Goal: Navigation & Orientation: Find specific page/section

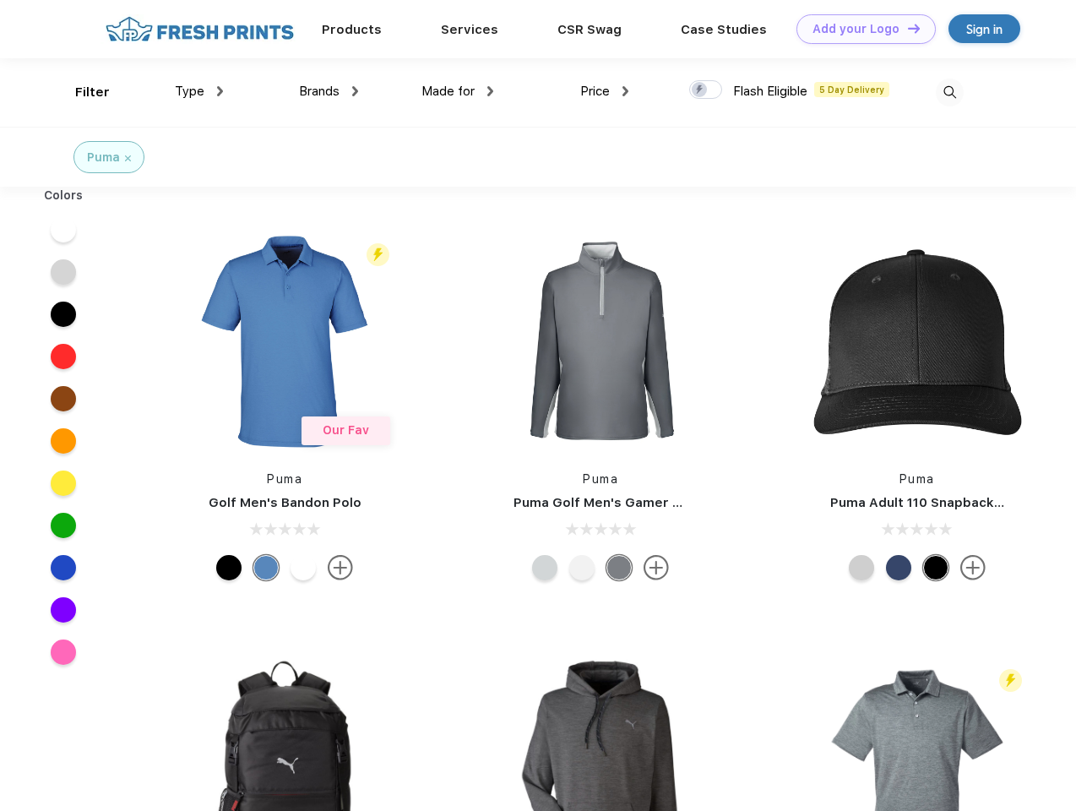
scroll to position [1, 0]
click at [860, 29] on link "Add your Logo Design Tool" at bounding box center [866, 29] width 139 height 30
click at [0, 0] on div "Design Tool" at bounding box center [0, 0] width 0 height 0
click at [907, 28] on link "Add your Logo Design Tool" at bounding box center [866, 29] width 139 height 30
click at [81, 92] on div "Filter" at bounding box center [92, 92] width 35 height 19
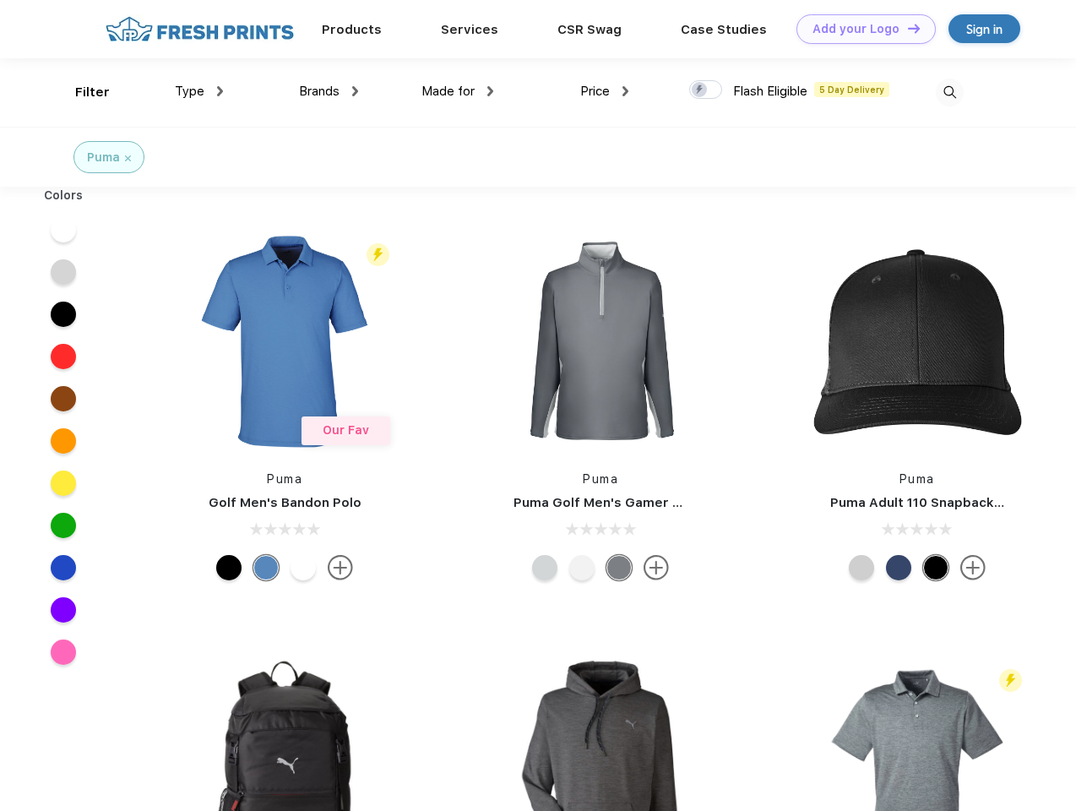
click at [199, 91] on span "Type" at bounding box center [190, 91] width 30 height 15
click at [329, 91] on span "Brands" at bounding box center [319, 91] width 41 height 15
click at [458, 91] on span "Made for" at bounding box center [448, 91] width 53 height 15
click at [605, 91] on span "Price" at bounding box center [595, 91] width 30 height 15
click at [706, 90] on div at bounding box center [705, 89] width 33 height 19
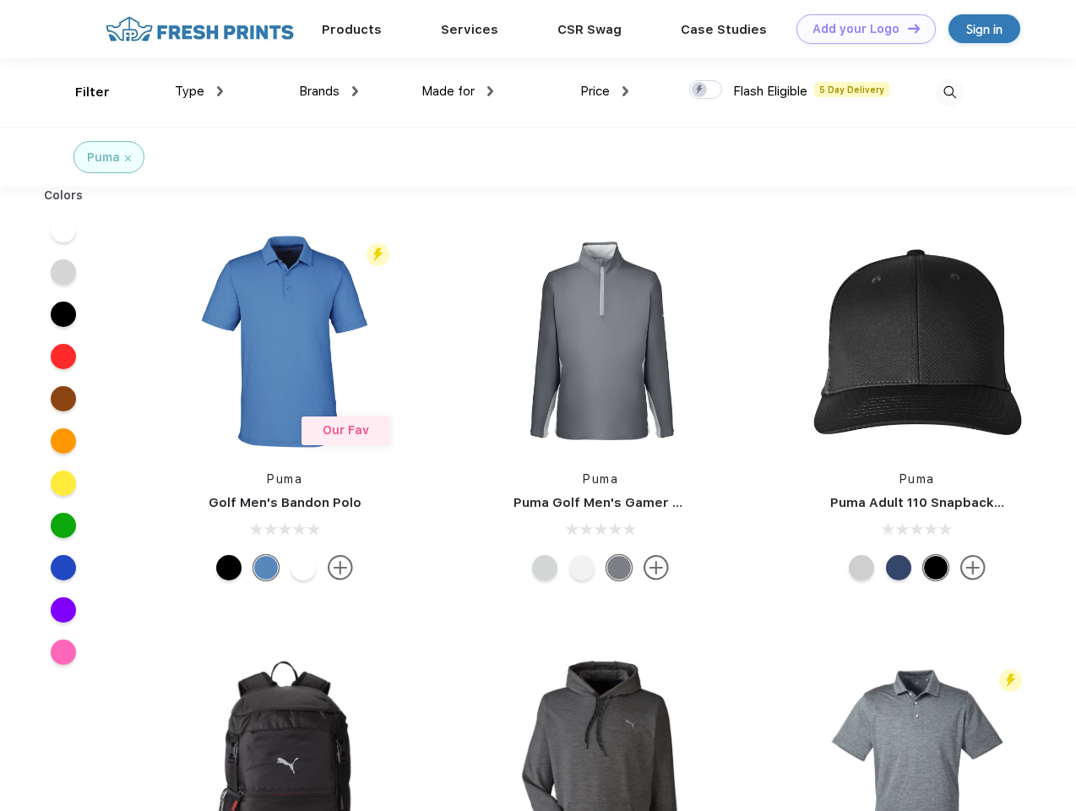
click at [700, 90] on input "checkbox" at bounding box center [694, 84] width 11 height 11
click at [950, 92] on img at bounding box center [950, 93] width 28 height 28
